Goal: Register for event/course

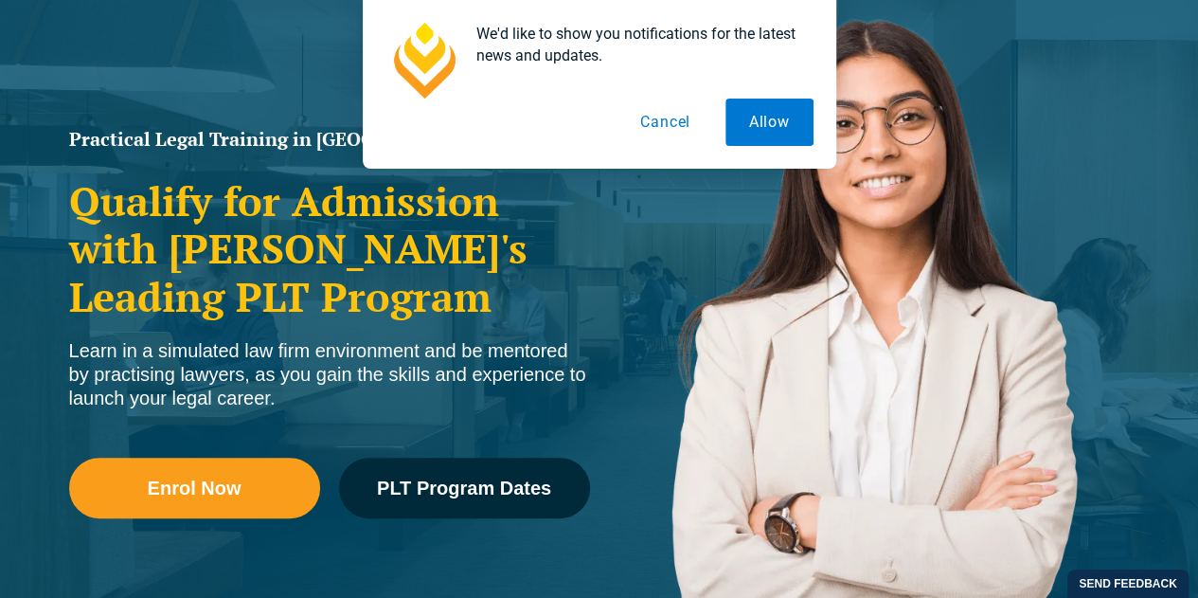
scroll to position [225, 0]
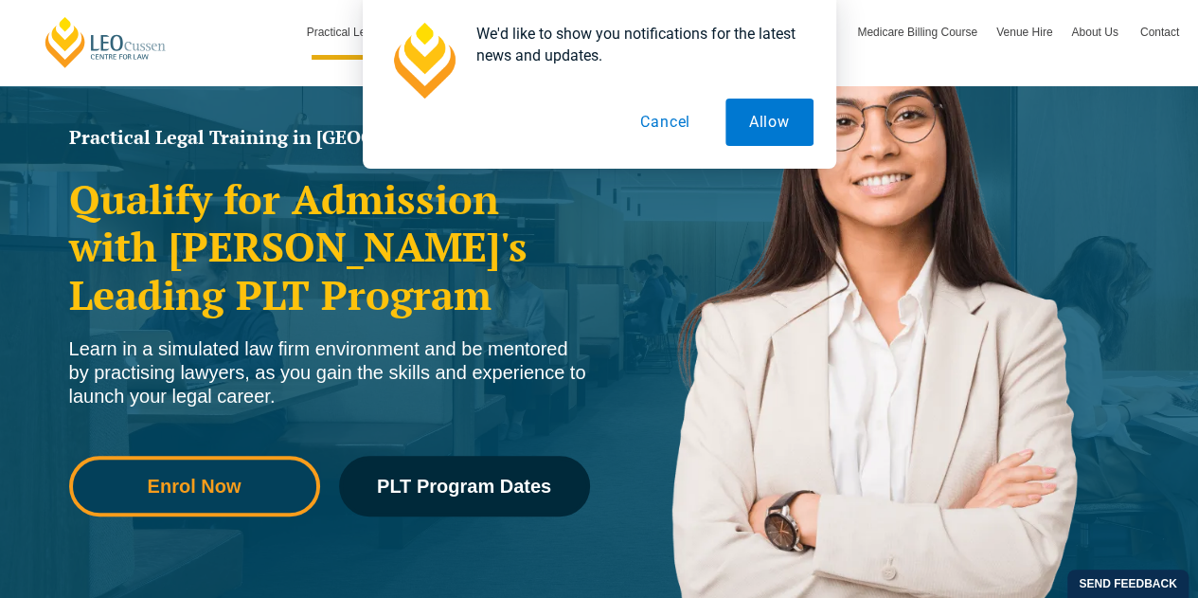
click at [280, 482] on span "Enrol Now" at bounding box center [194, 486] width 225 height 19
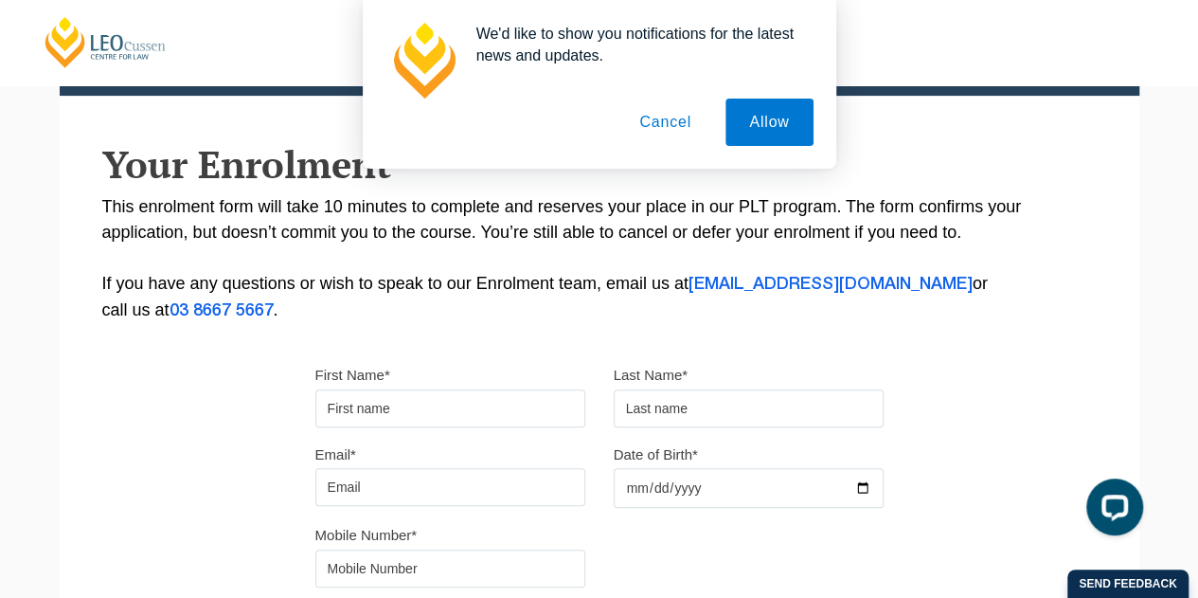
scroll to position [311, 0]
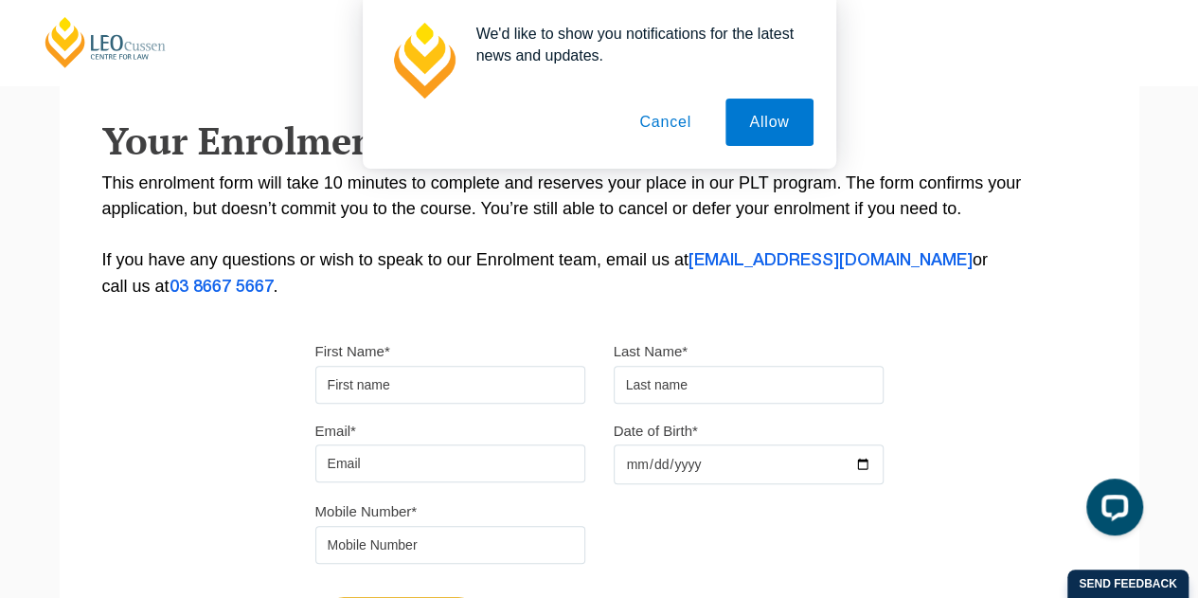
click at [676, 120] on button "Cancel" at bounding box center [665, 122] width 99 height 47
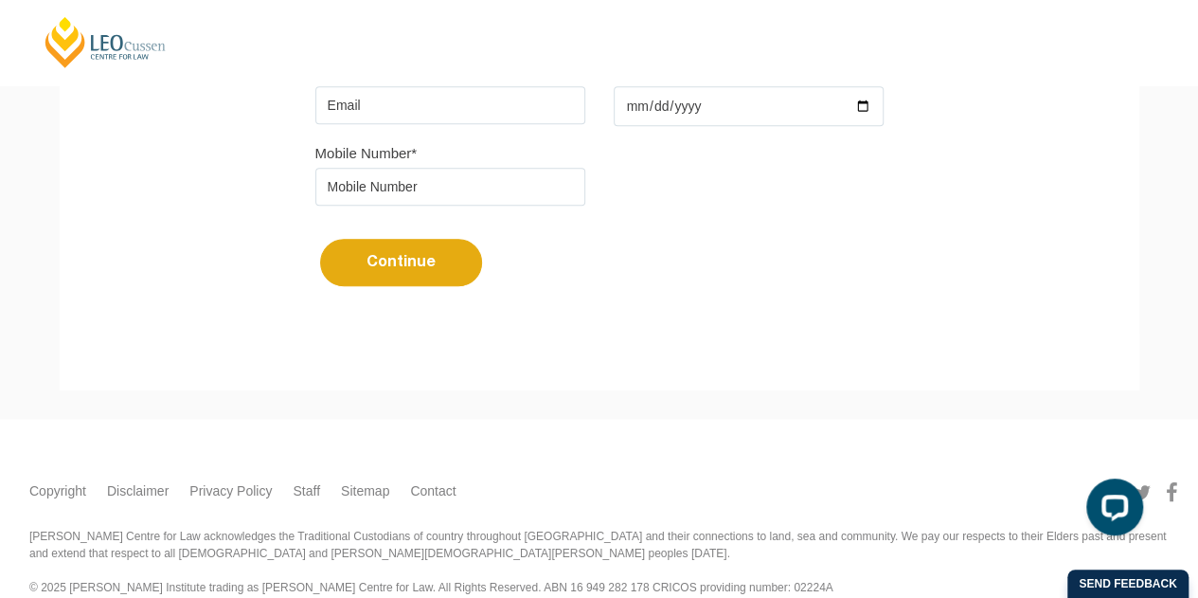
scroll to position [0, 0]
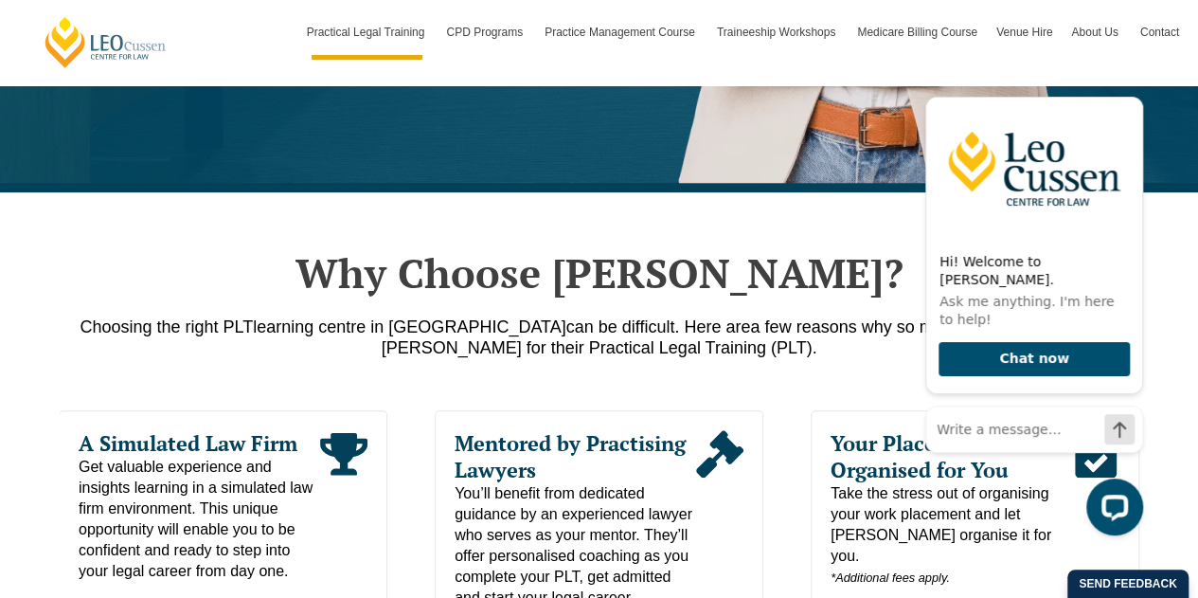
scroll to position [767, 0]
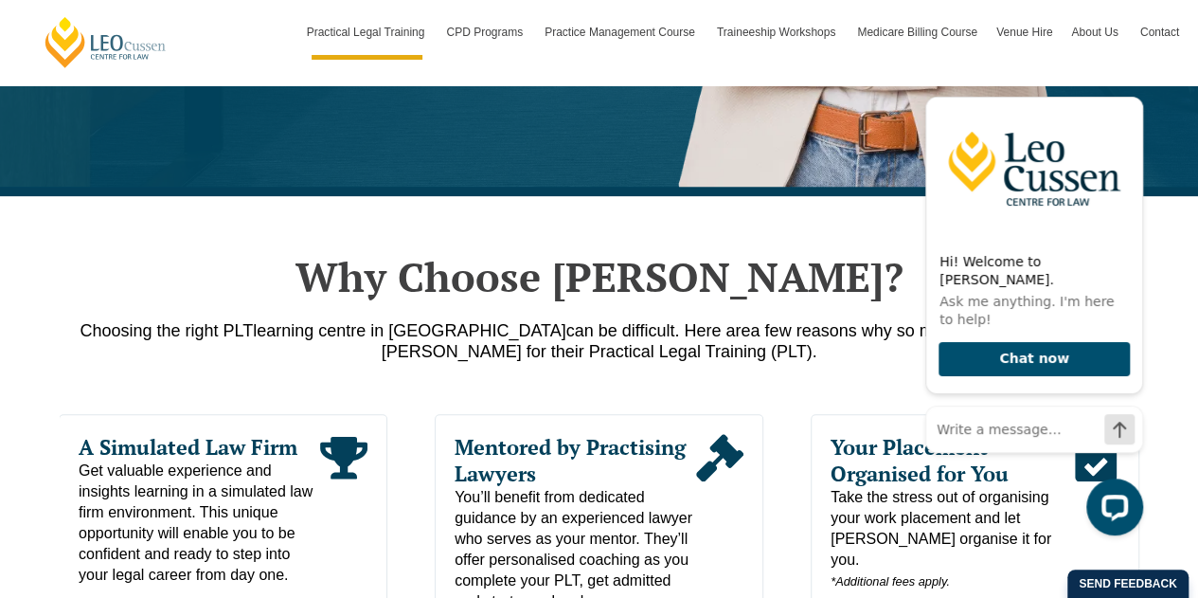
click at [294, 325] on span "learning centre in [GEOGRAPHIC_DATA]" at bounding box center [409, 330] width 313 height 19
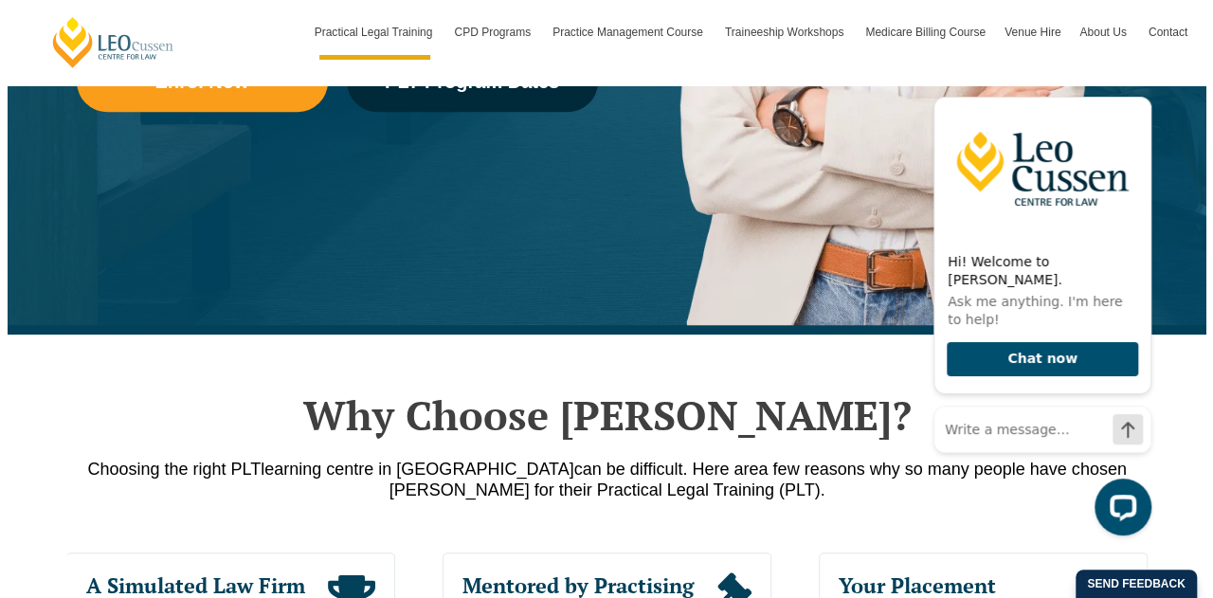
scroll to position [627, 0]
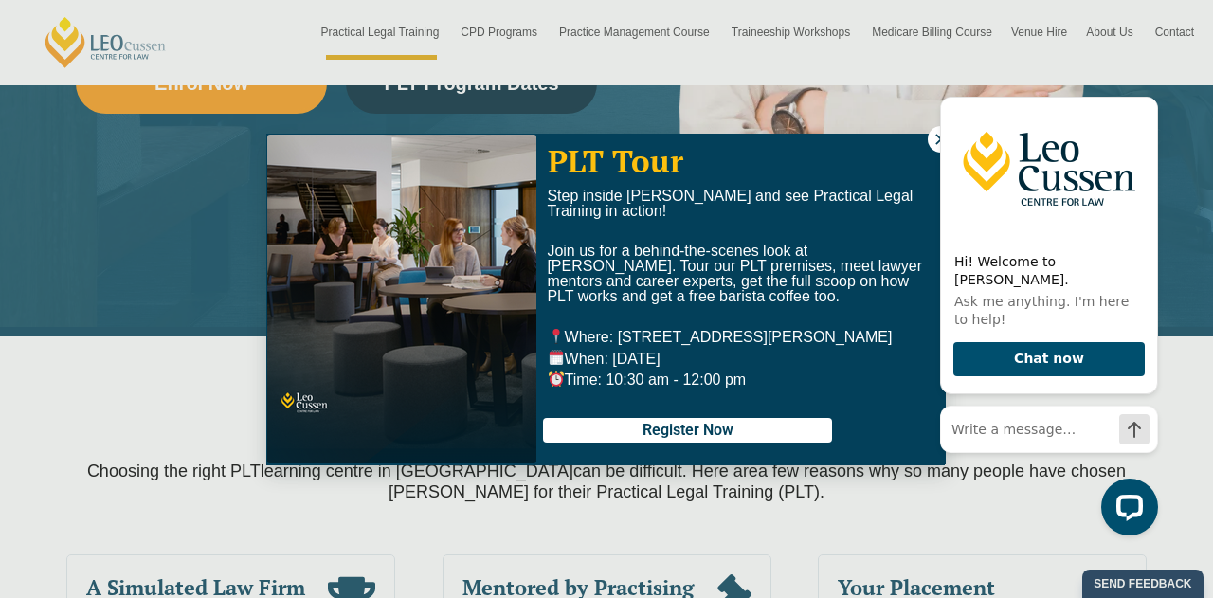
click at [353, 406] on img at bounding box center [401, 299] width 269 height 329
click at [932, 138] on div "Hi! Welcome to [PERSON_NAME]. Ask me anything. I'm here to help! Chat now" at bounding box center [1045, 307] width 241 height 488
click at [933, 133] on div "Hi! Welcome to [PERSON_NAME]. Ask me anything. I'm here to help! Chat now" at bounding box center [1045, 307] width 241 height 488
click at [989, 545] on div "Hi! Welcome to [PERSON_NAME]. Ask me anything. I'm here to help! Chat now" at bounding box center [1045, 307] width 241 height 488
